Goal: Information Seeking & Learning: Learn about a topic

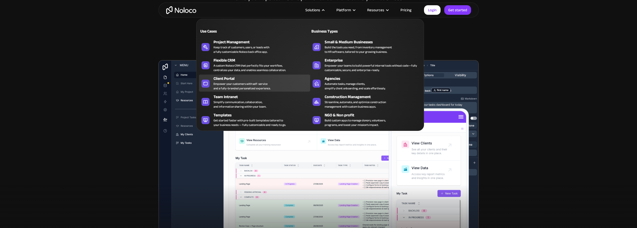
drag, startPoint x: 232, startPoint y: 79, endPoint x: 229, endPoint y: 81, distance: 3.4
click at [233, 79] on div "Client Portal" at bounding box center [262, 79] width 99 height 6
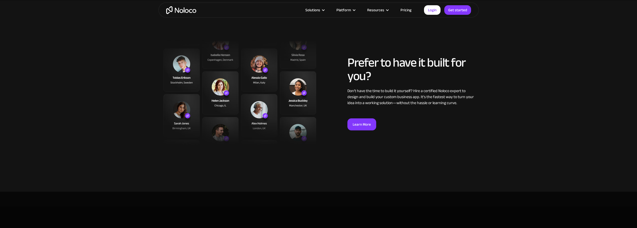
scroll to position [1251, 0]
drag, startPoint x: 409, startPoint y: 11, endPoint x: 405, endPoint y: 14, distance: 5.1
click at [409, 11] on link "Pricing" at bounding box center [406, 10] width 24 height 7
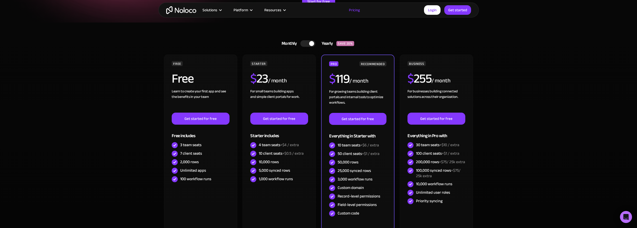
scroll to position [100, 0]
click at [309, 45] on div at bounding box center [307, 43] width 15 height 7
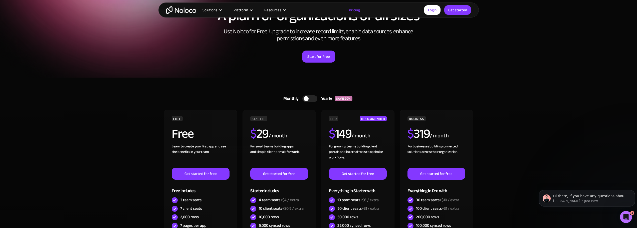
scroll to position [44, 0]
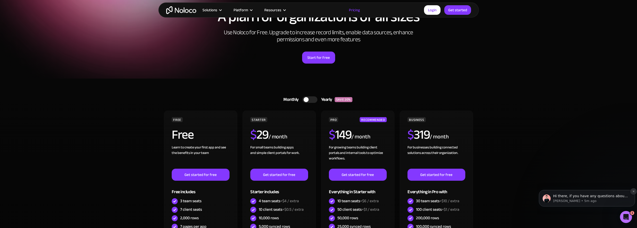
click at [633, 191] on icon "Dismiss notification" at bounding box center [633, 191] width 3 height 3
